Goal: Transaction & Acquisition: Register for event/course

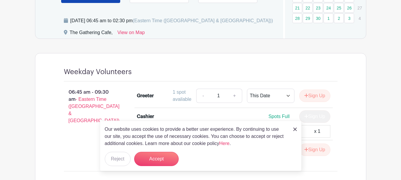
scroll to position [416, 0]
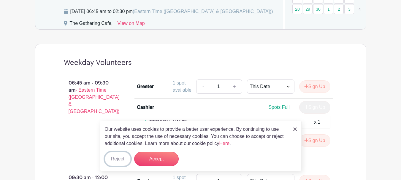
click at [118, 158] on button "Reject" at bounding box center [118, 159] width 26 height 14
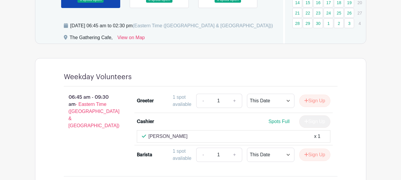
scroll to position [356, 0]
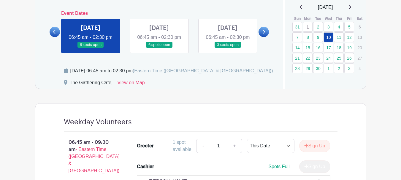
click at [159, 48] on link at bounding box center [159, 48] width 0 height 0
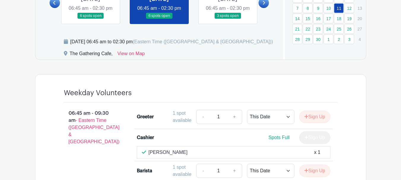
scroll to position [267, 0]
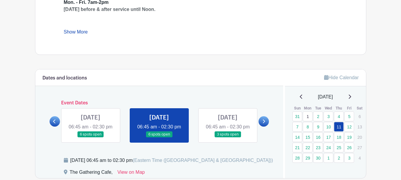
click at [228, 138] on link at bounding box center [228, 138] width 0 height 0
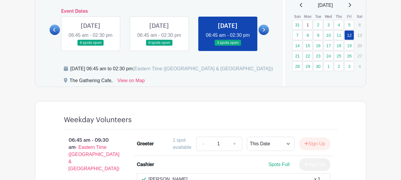
scroll to position [356, 0]
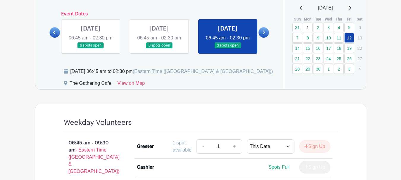
click at [263, 35] on icon at bounding box center [264, 32] width 3 height 4
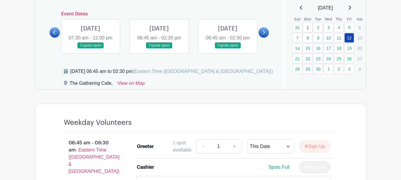
click at [91, 49] on link at bounding box center [91, 49] width 0 height 0
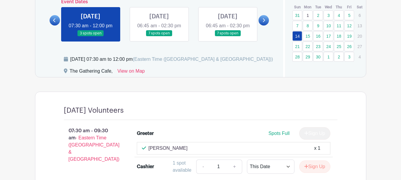
scroll to position [338, 0]
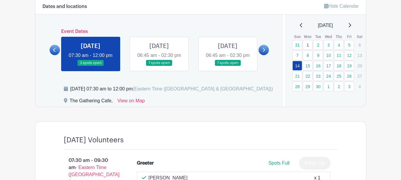
click at [159, 66] on link at bounding box center [159, 66] width 0 height 0
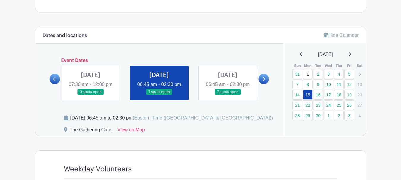
scroll to position [309, 0]
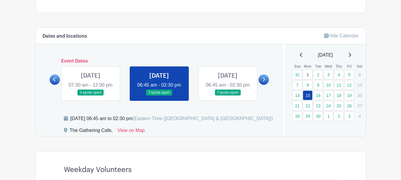
click at [228, 96] on link at bounding box center [228, 96] width 0 height 0
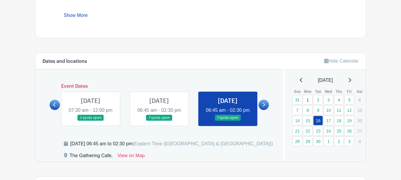
scroll to position [279, 0]
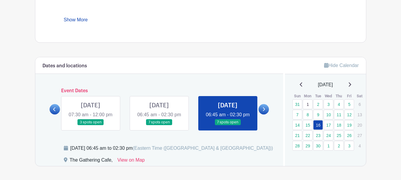
click at [266, 113] on link at bounding box center [264, 109] width 10 height 10
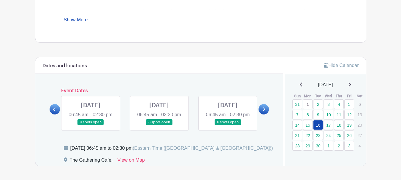
click at [91, 126] on link at bounding box center [91, 126] width 0 height 0
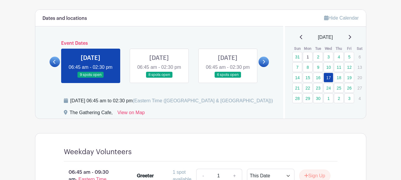
scroll to position [279, 0]
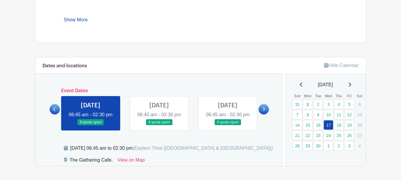
click at [159, 126] on link at bounding box center [159, 126] width 0 height 0
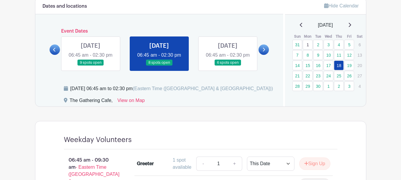
scroll to position [338, 0]
click at [228, 66] on link at bounding box center [228, 66] width 0 height 0
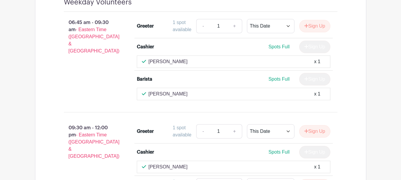
scroll to position [368, 0]
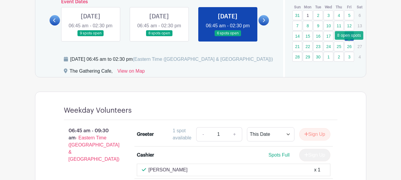
click at [350, 44] on link "26" at bounding box center [350, 47] width 10 height 10
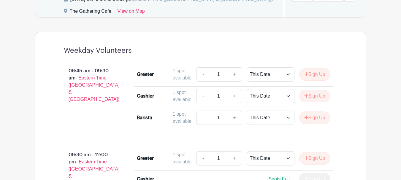
scroll to position [368, 0]
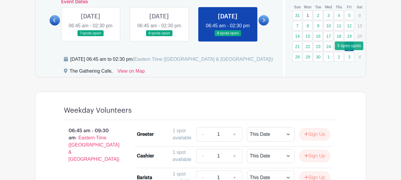
click at [349, 56] on link "3" at bounding box center [350, 57] width 10 height 10
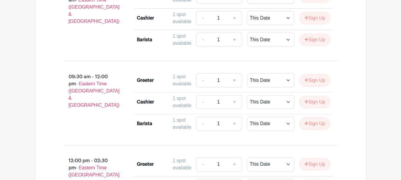
scroll to position [516, 0]
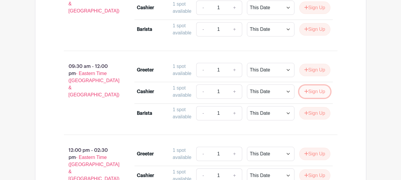
click at [319, 98] on button "Sign Up" at bounding box center [314, 92] width 31 height 12
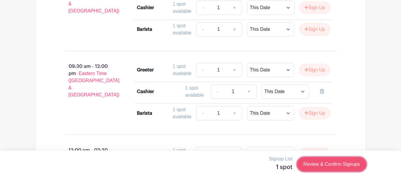
click at [343, 165] on link "Review & Confirm Signups" at bounding box center [331, 164] width 69 height 14
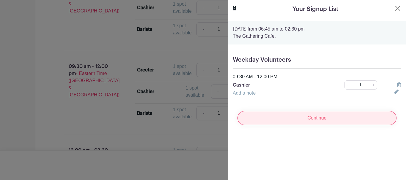
click at [323, 119] on input "Continue" at bounding box center [316, 118] width 159 height 14
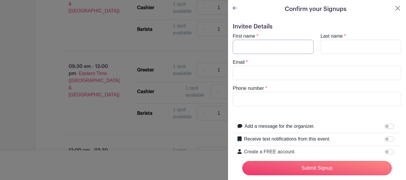
click at [277, 49] on input "First name" at bounding box center [273, 47] width 81 height 14
type input "Deb"
type input "Boogaard"
type input "[EMAIL_ADDRESS][DOMAIN_NAME]"
click at [296, 100] on input "Phone number" at bounding box center [317, 99] width 168 height 14
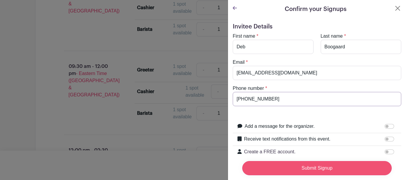
type input "[PHONE_NUMBER]"
click at [317, 163] on input "Submit Signup" at bounding box center [316, 168] width 149 height 14
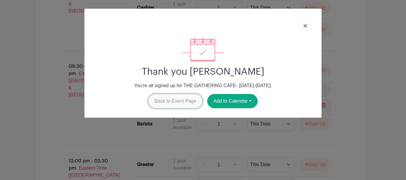
click at [187, 99] on link "Back to Event Page" at bounding box center [175, 101] width 54 height 14
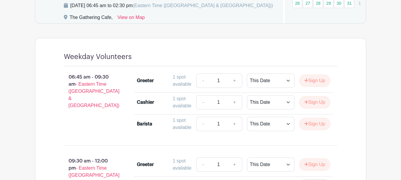
scroll to position [338, 0]
